Goal: Task Accomplishment & Management: Manage account settings

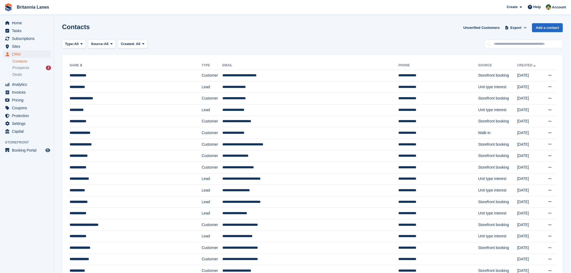
click at [27, 62] on link "Contacts" at bounding box center [31, 61] width 39 height 5
drag, startPoint x: 515, startPoint y: 47, endPoint x: 512, endPoint y: 47, distance: 3.5
click at [513, 47] on input "text" at bounding box center [523, 44] width 78 height 9
type input "****"
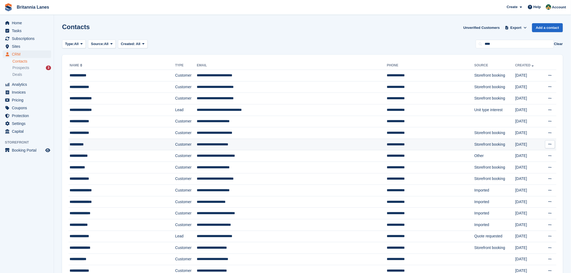
click at [74, 146] on div "**********" at bounding box center [109, 145] width 79 height 6
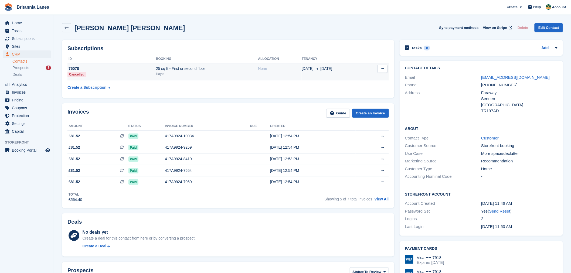
click at [174, 75] on div "Hayle" at bounding box center [207, 73] width 102 height 5
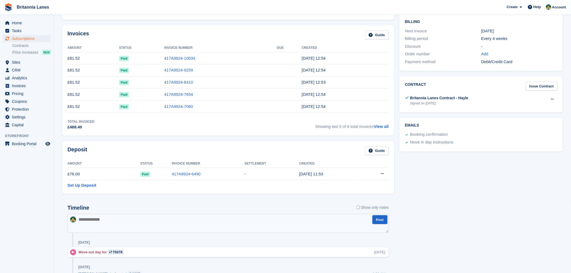
scroll to position [154, 0]
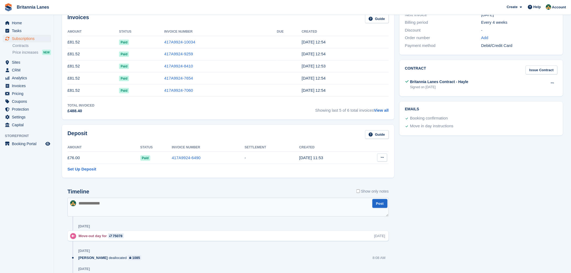
click at [384, 159] on icon at bounding box center [382, 158] width 3 height 4
drag, startPoint x: 367, startPoint y: 168, endPoint x: 362, endPoint y: 169, distance: 4.9
click at [367, 169] on p "Settle deposit" at bounding box center [361, 168] width 47 height 7
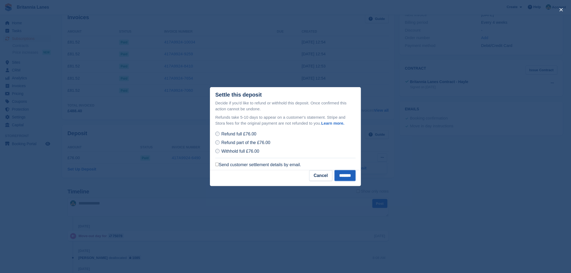
click at [346, 177] on input "*******" at bounding box center [344, 175] width 21 height 11
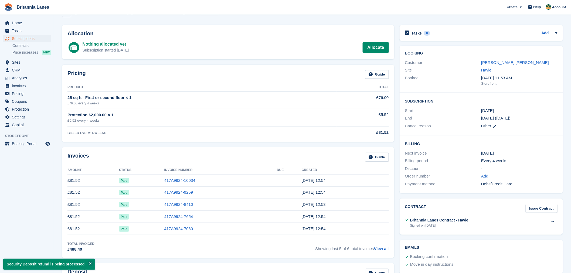
scroll to position [0, 0]
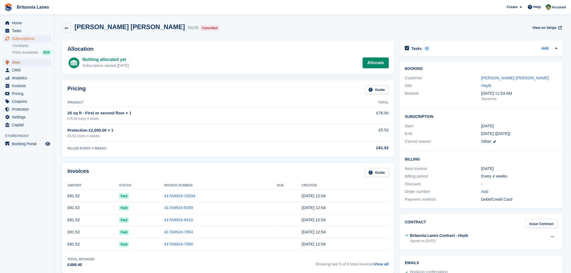
click at [22, 63] on span "Sites" at bounding box center [28, 63] width 32 height 8
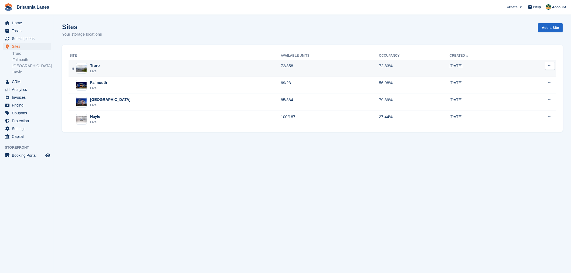
click at [119, 74] on td "Truro Live" at bounding box center [175, 68] width 212 height 17
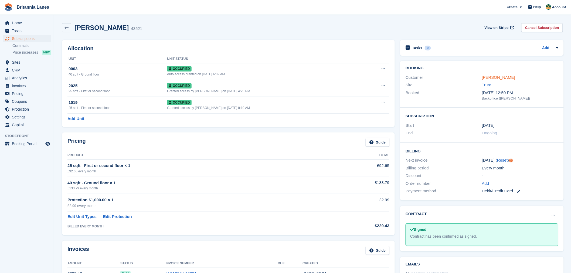
click at [495, 79] on link "[PERSON_NAME]" at bounding box center [498, 77] width 33 height 5
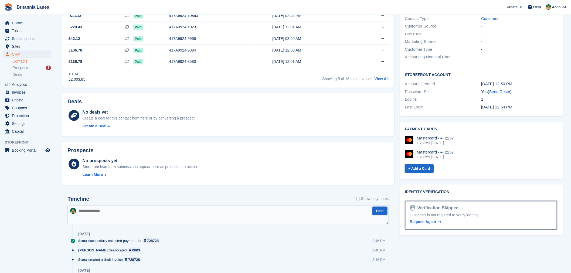
scroll to position [168, 0]
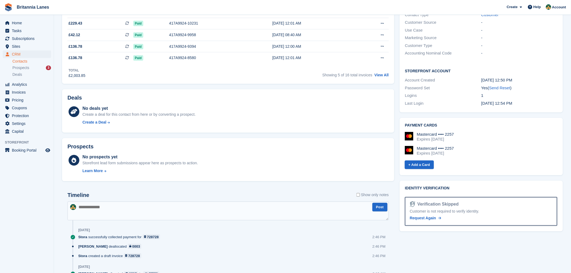
click at [124, 207] on textarea at bounding box center [227, 210] width 321 height 19
type textarea "**********"
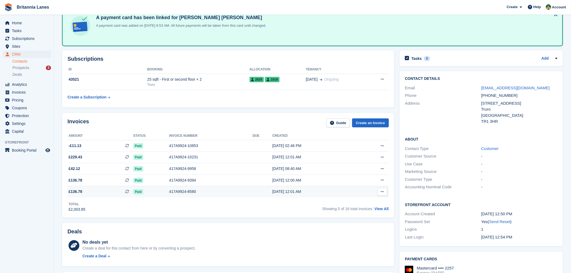
scroll to position [28, 0]
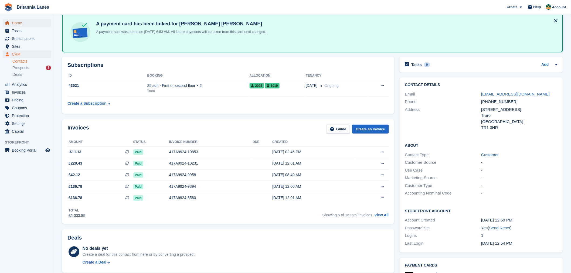
click at [18, 23] on span "Home" at bounding box center [28, 23] width 32 height 8
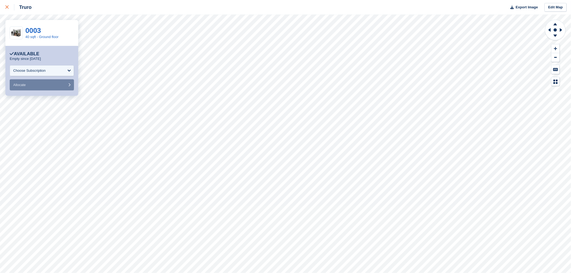
click at [4, 6] on link at bounding box center [7, 7] width 14 height 15
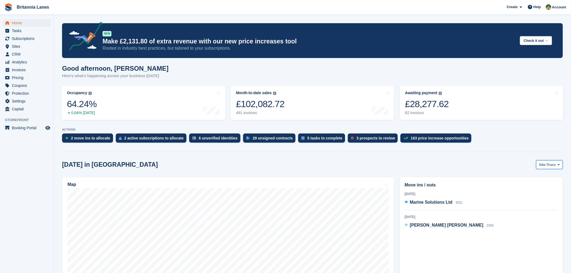
click at [553, 164] on span "Truro" at bounding box center [550, 164] width 9 height 5
click at [538, 188] on link "Falmouth" at bounding box center [536, 187] width 49 height 10
click at [549, 165] on span "Falmouth" at bounding box center [548, 164] width 16 height 5
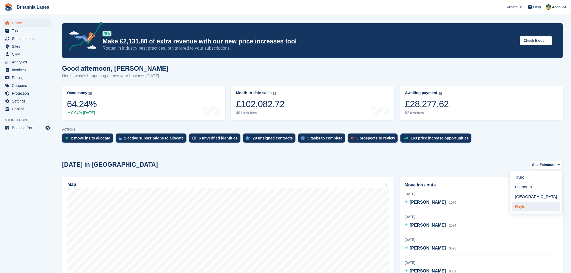
click at [528, 209] on link "Hayle" at bounding box center [536, 207] width 49 height 10
click at [413, 204] on span "Ben Card" at bounding box center [419, 202] width 19 height 5
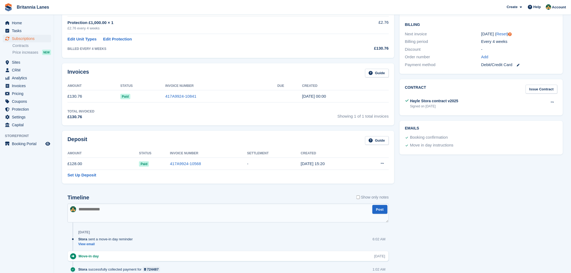
scroll to position [98, 0]
